Goal: Transaction & Acquisition: Purchase product/service

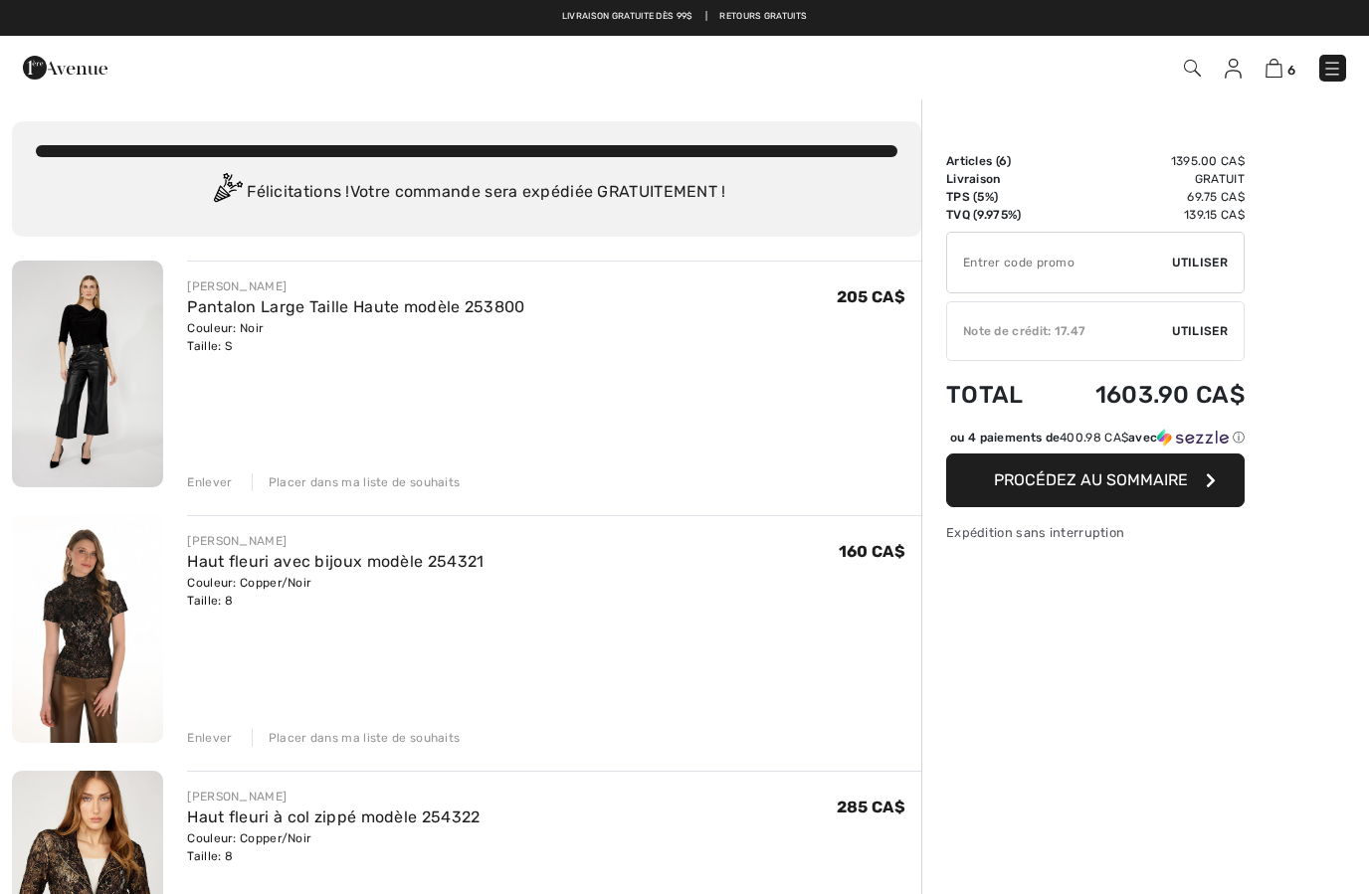
click at [1225, 63] on img at bounding box center [1232, 69] width 17 height 20
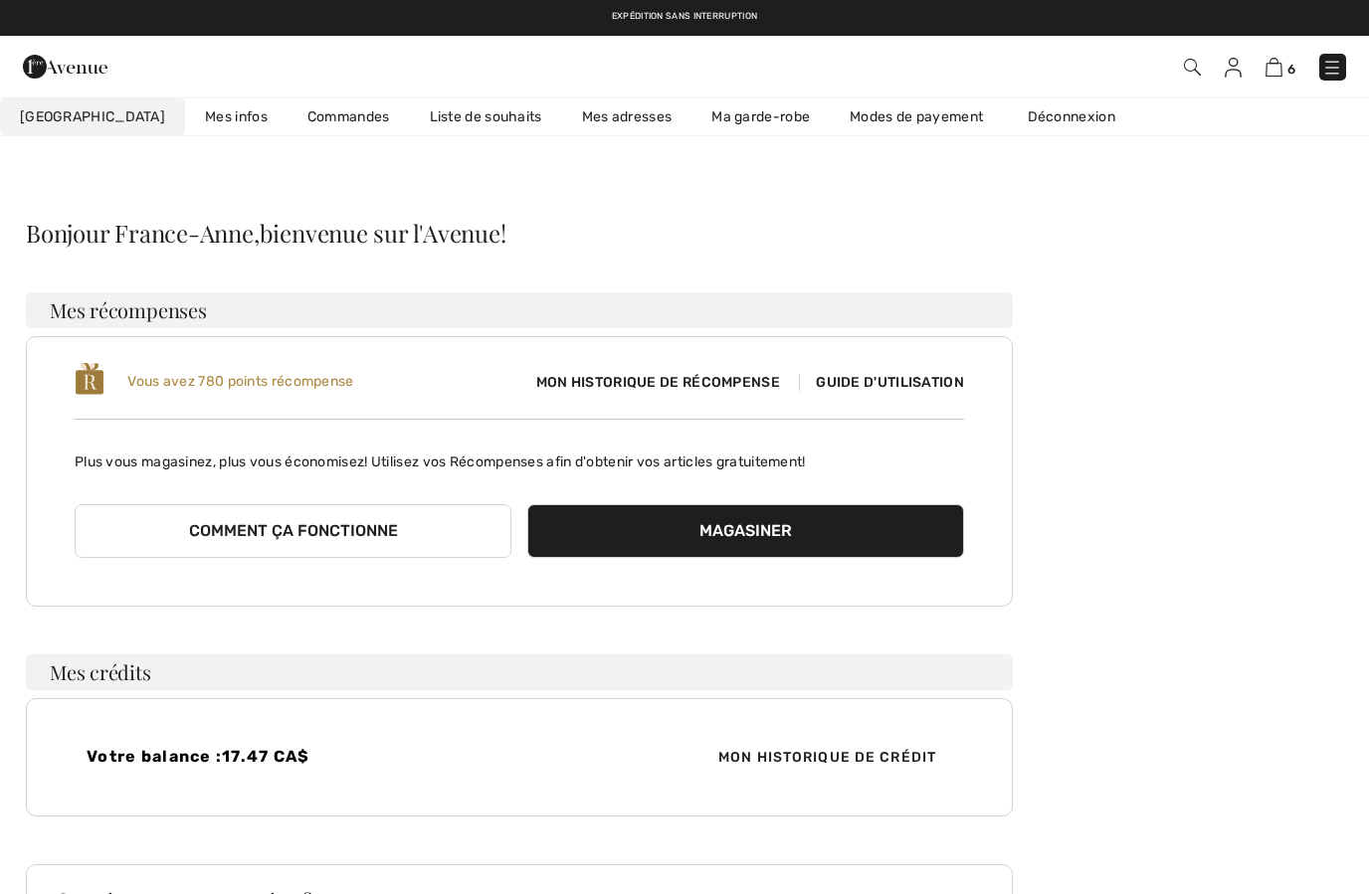
click at [313, 128] on link "Commandes" at bounding box center [348, 116] width 122 height 37
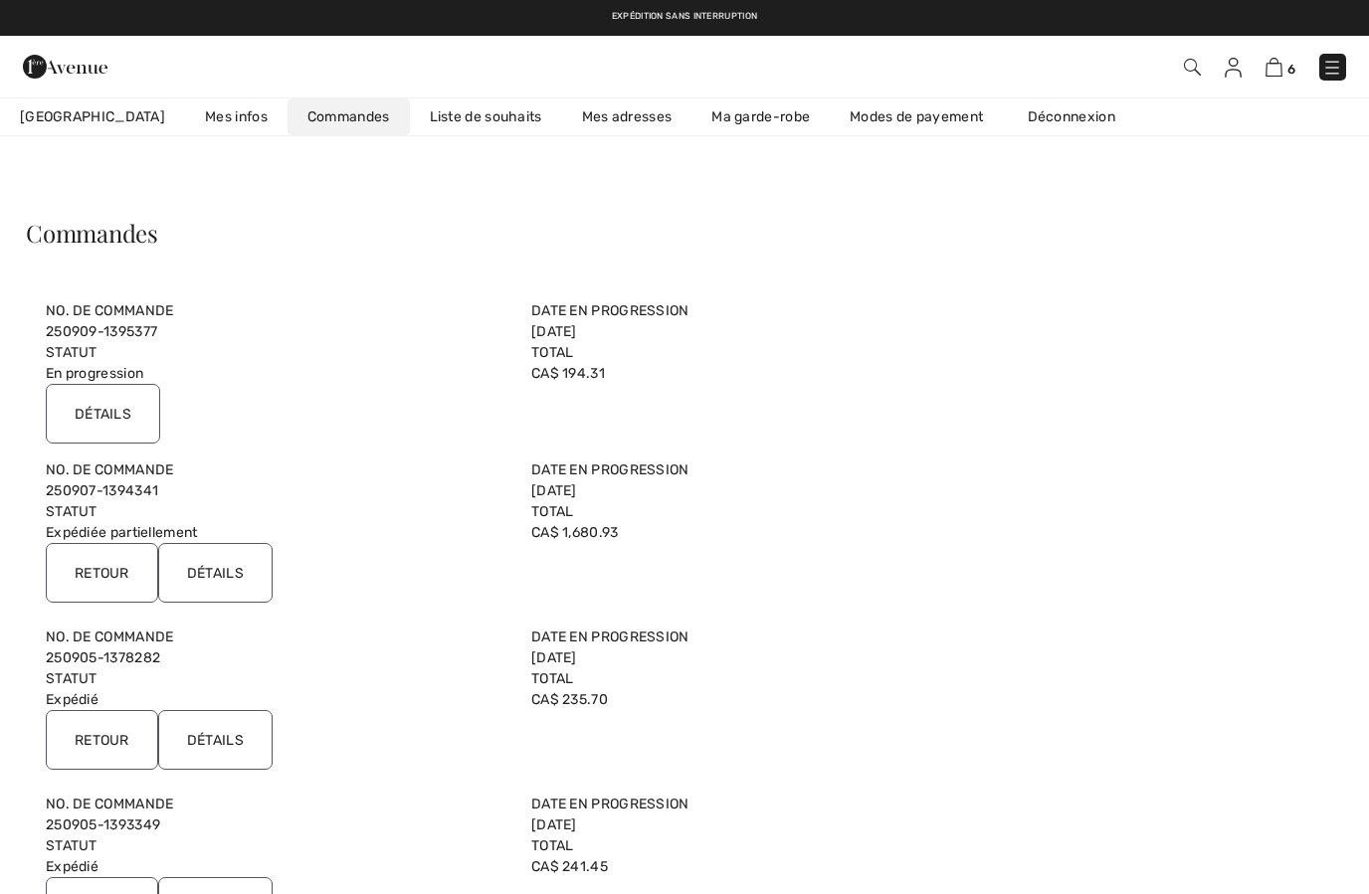
click at [233, 571] on input "Détails" at bounding box center [215, 573] width 114 height 60
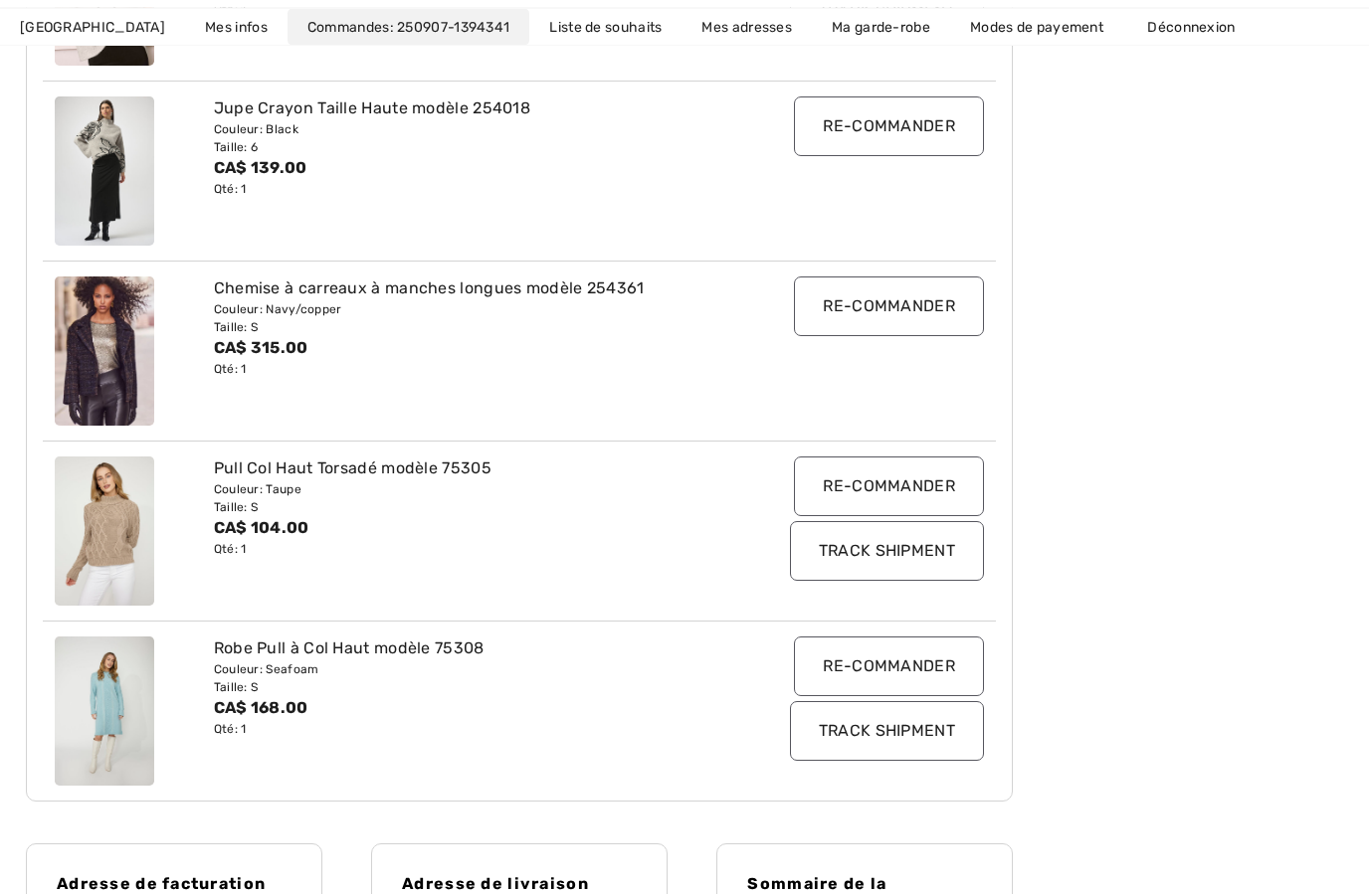
scroll to position [1091, 0]
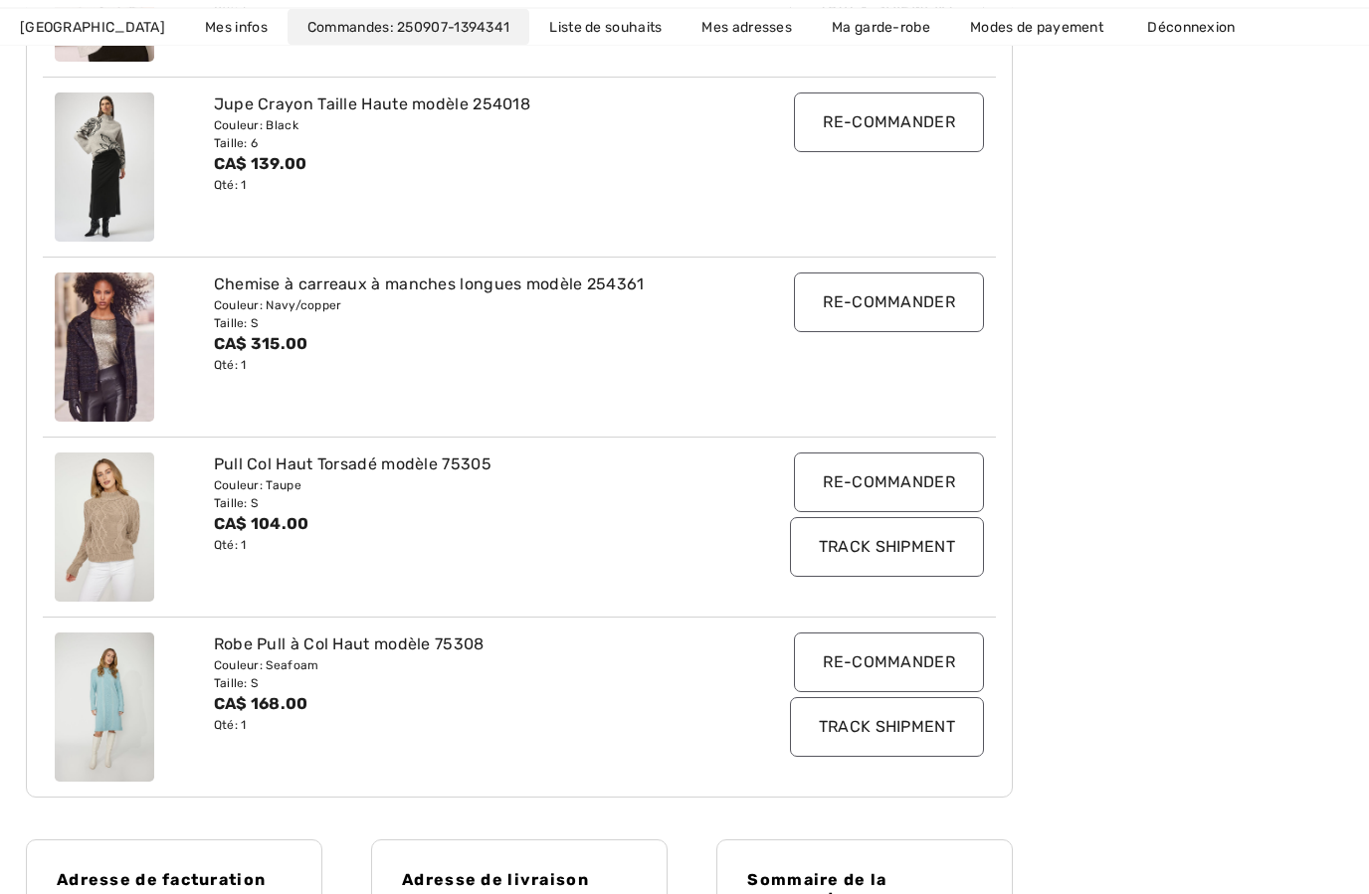
click at [284, 646] on div "Robe Pull à Col Haut modèle 75308" at bounding box center [480, 646] width 532 height 24
click at [301, 648] on div "Robe Pull à Col Haut modèle 75308" at bounding box center [480, 645] width 532 height 24
click at [118, 693] on img at bounding box center [104, 707] width 99 height 149
click at [875, 663] on input "Re-commander" at bounding box center [889, 663] width 190 height 60
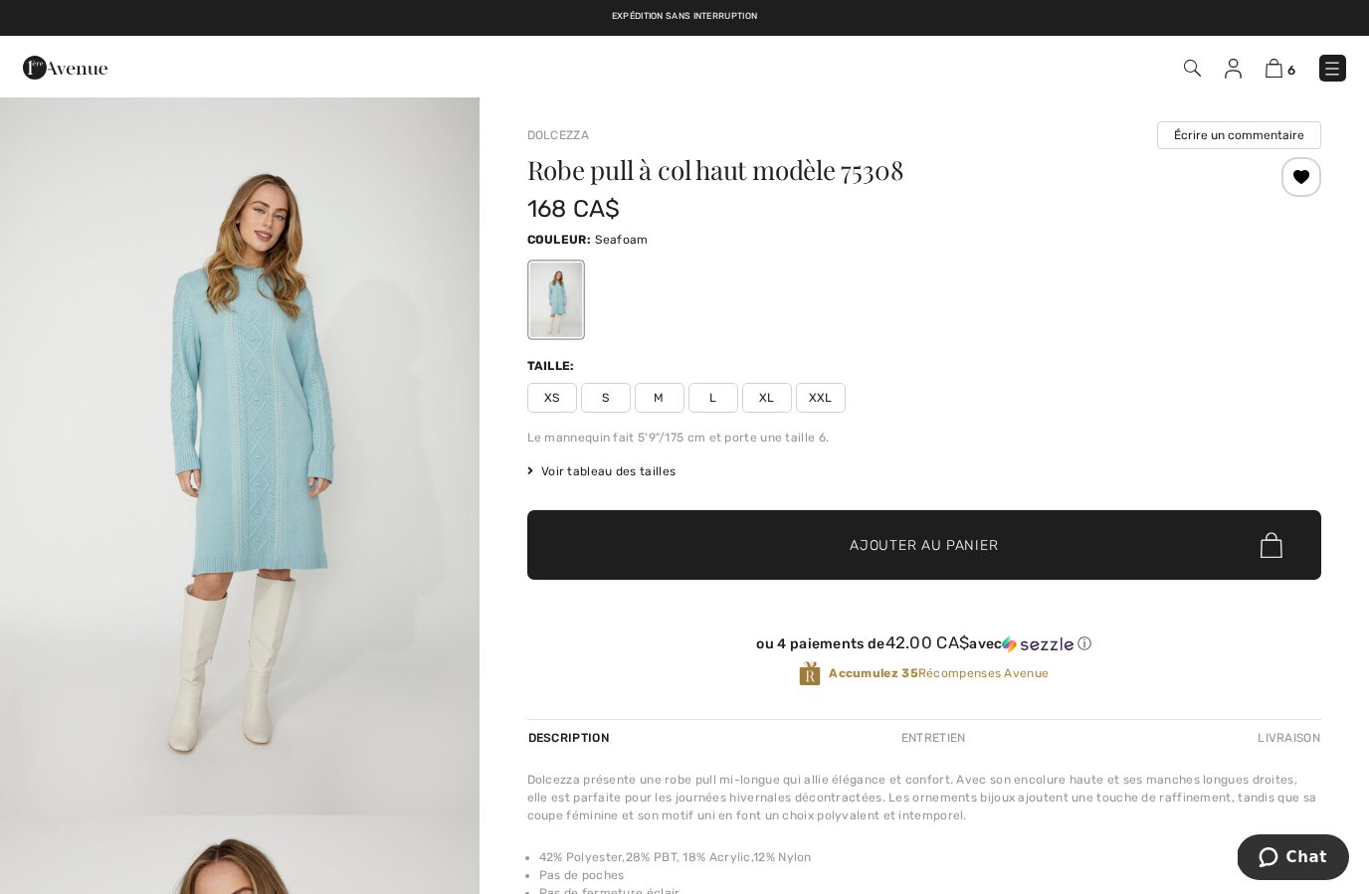
click at [281, 739] on img "1 / 4" at bounding box center [239, 456] width 479 height 718
click at [1231, 77] on img at bounding box center [1232, 69] width 17 height 20
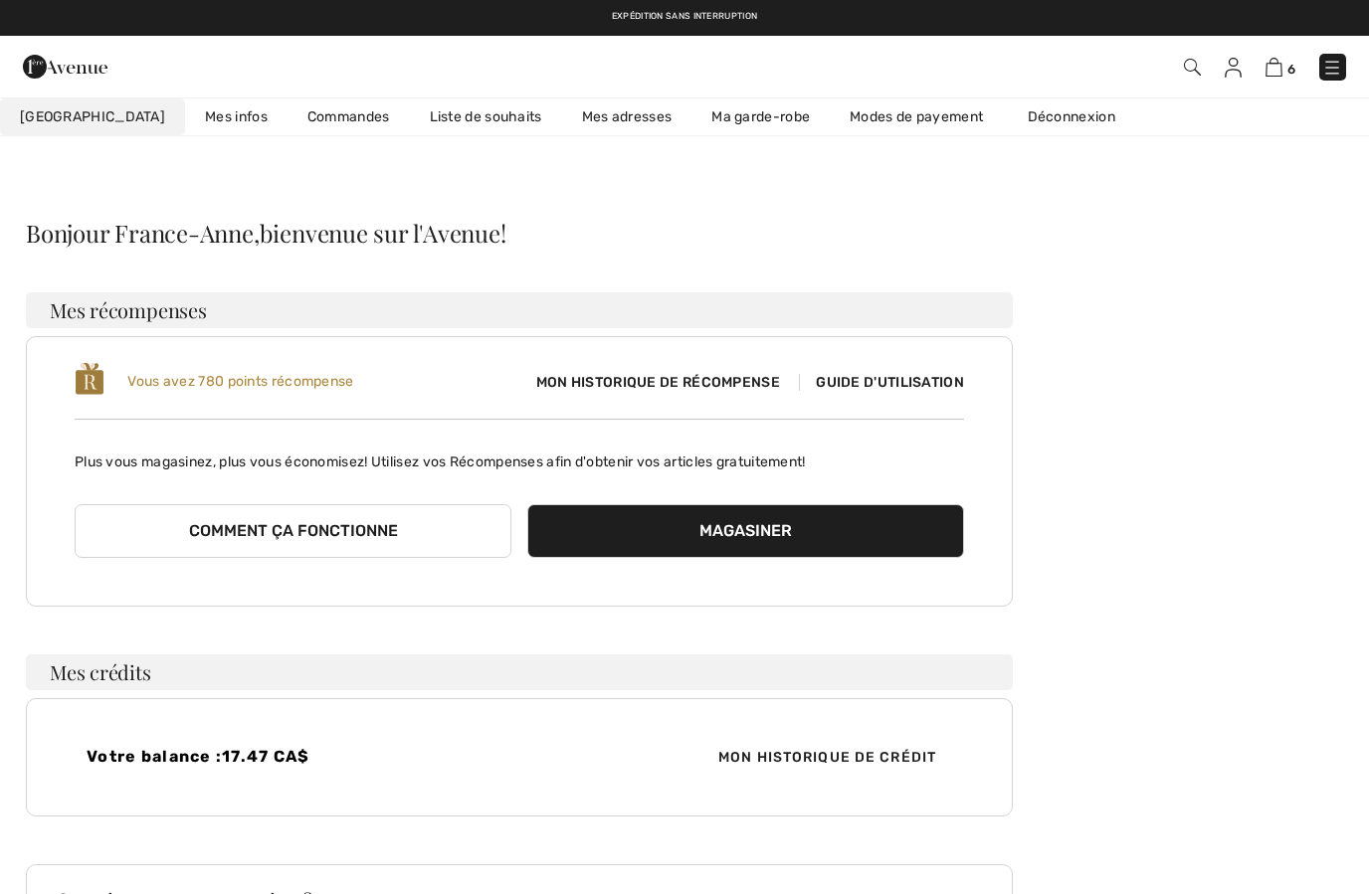
click at [307, 118] on link "Commandes" at bounding box center [348, 116] width 122 height 37
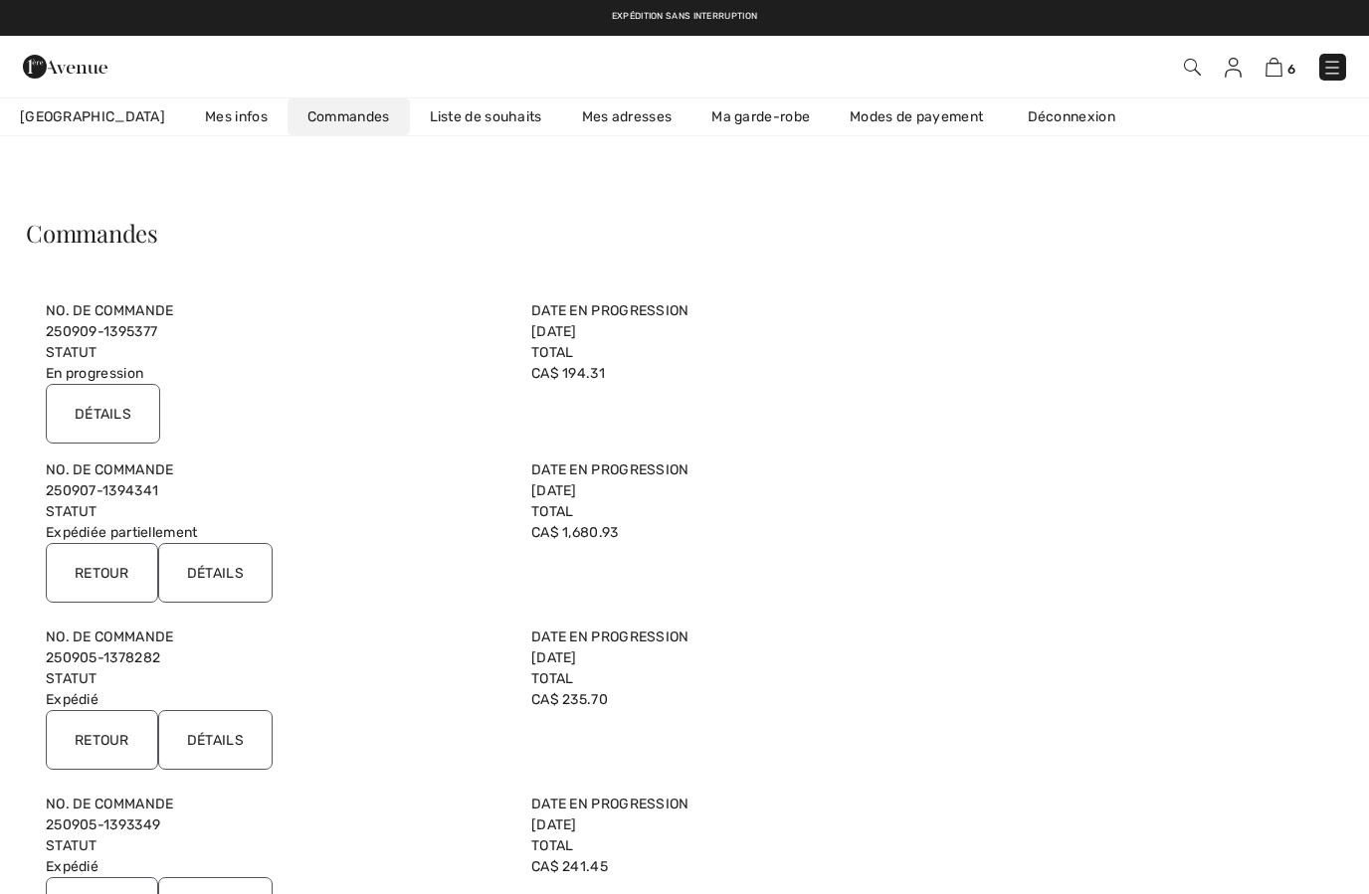
click at [241, 587] on input "Détails" at bounding box center [215, 573] width 114 height 60
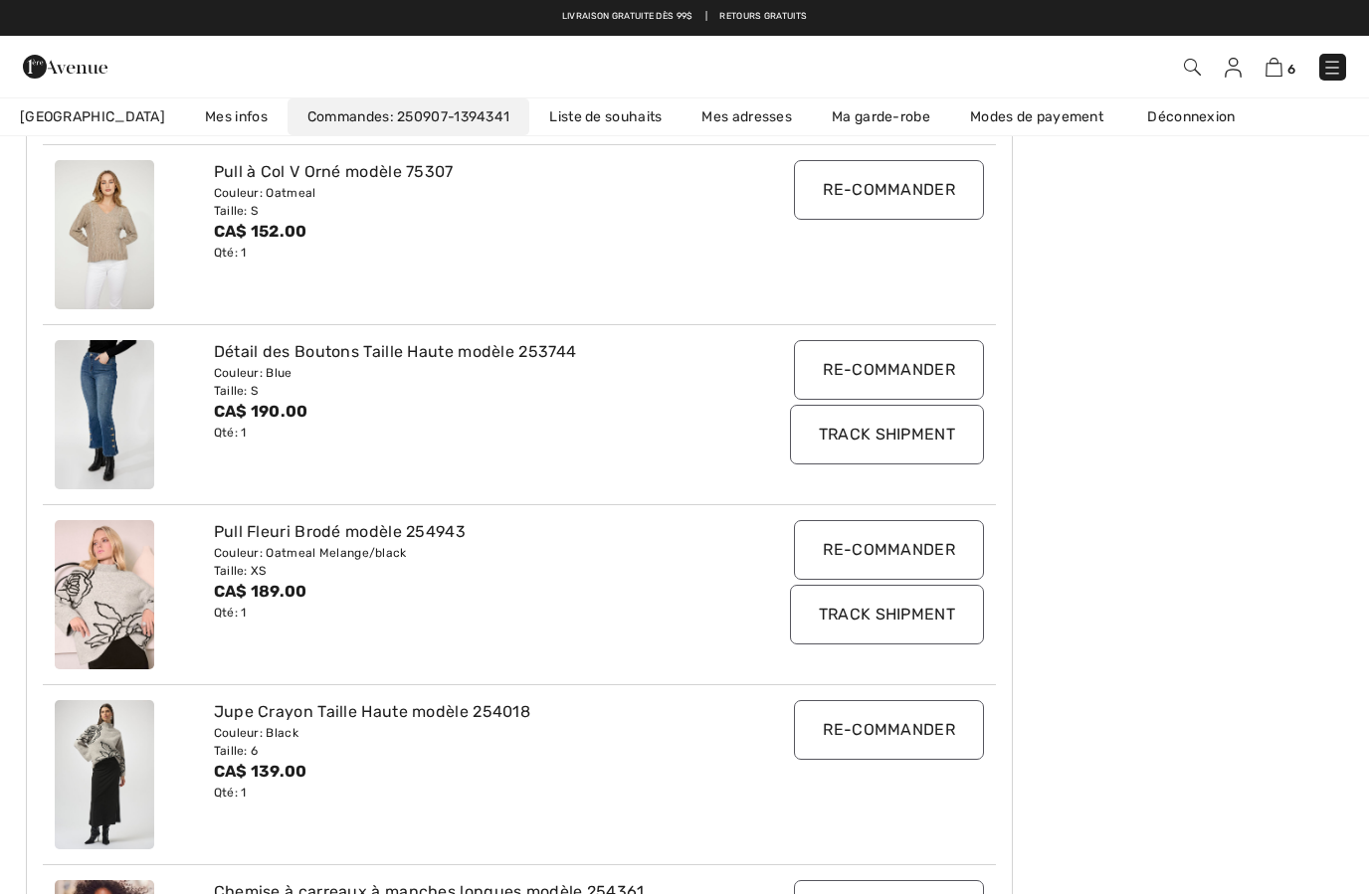
scroll to position [476, 0]
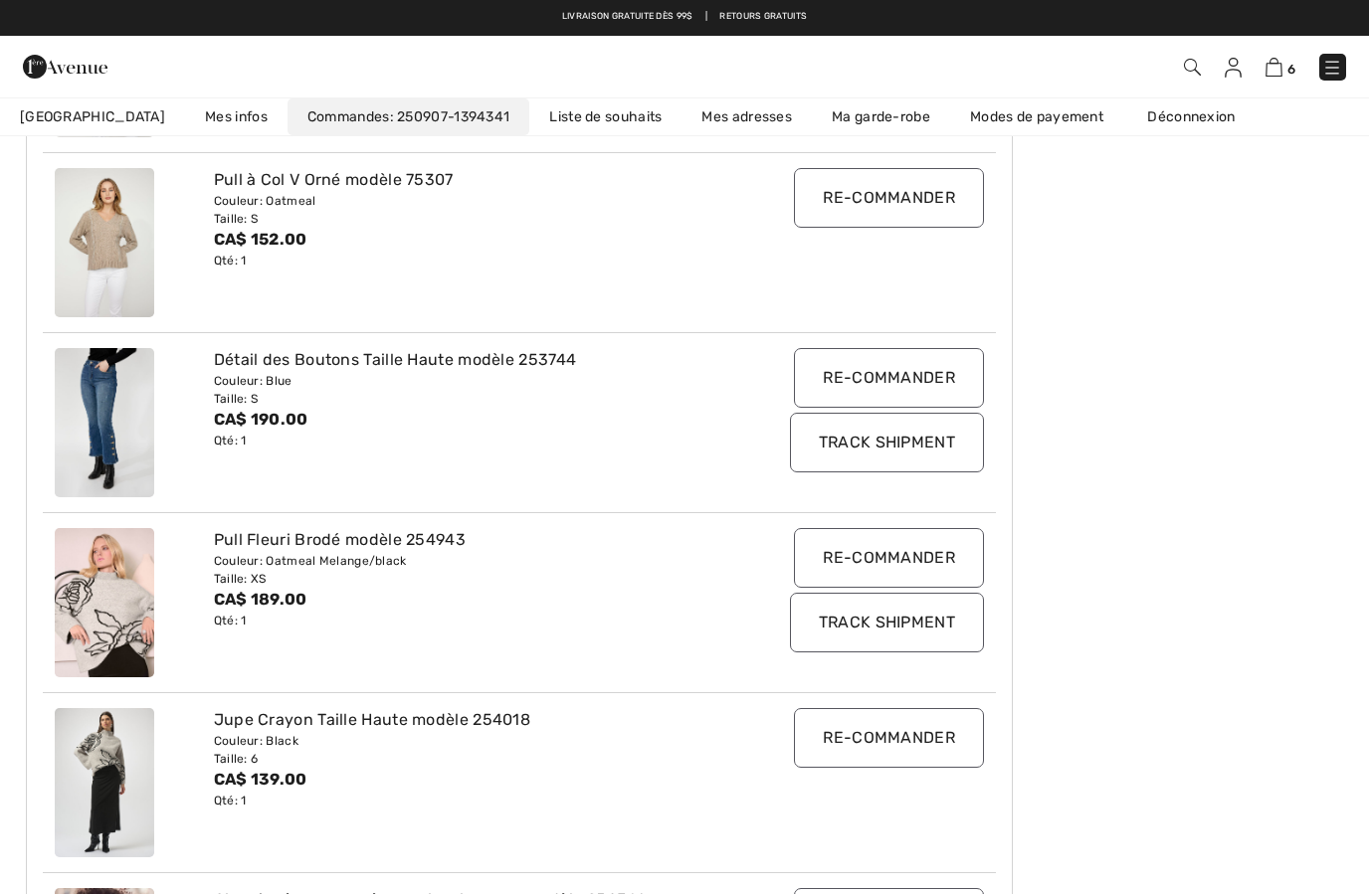
click at [422, 355] on div "Détail des Boutons Taille Haute modèle 253744" at bounding box center [480, 360] width 532 height 24
click at [885, 377] on input "Re-commander" at bounding box center [889, 378] width 190 height 60
